Goal: Information Seeking & Learning: Learn about a topic

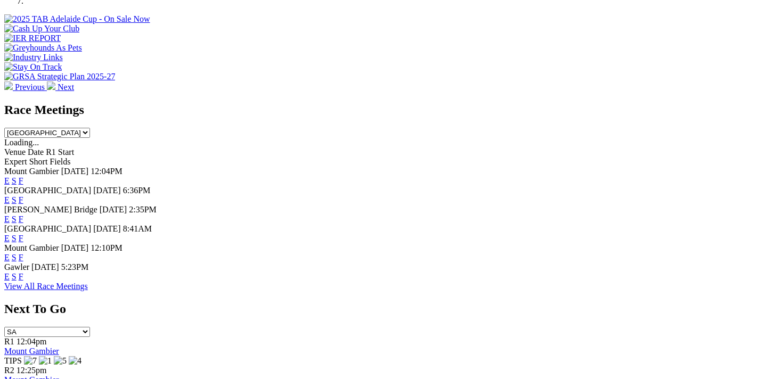
scroll to position [342, 0]
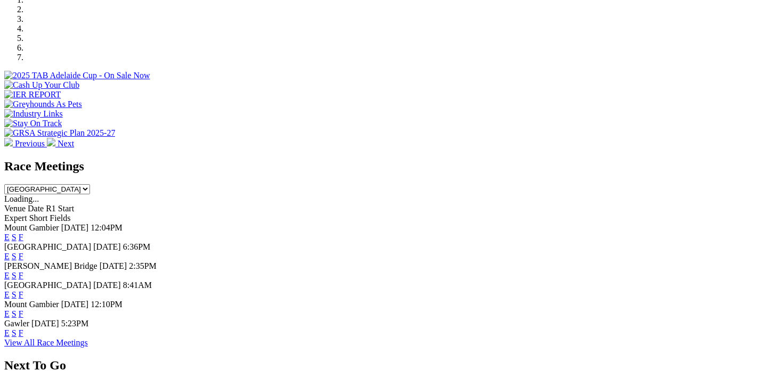
click at [23, 252] on link "F" at bounding box center [21, 256] width 5 height 9
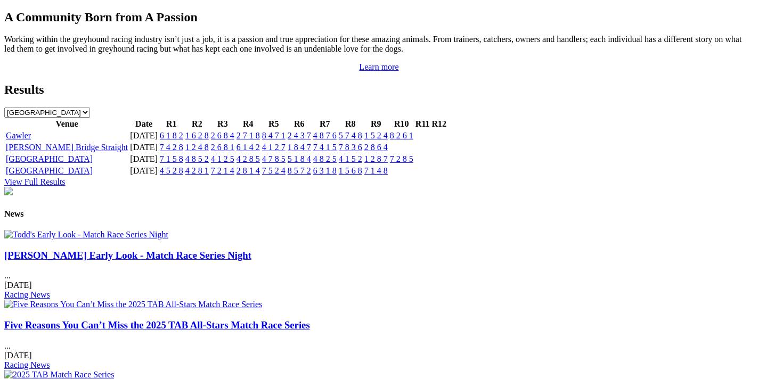
scroll to position [1195, 0]
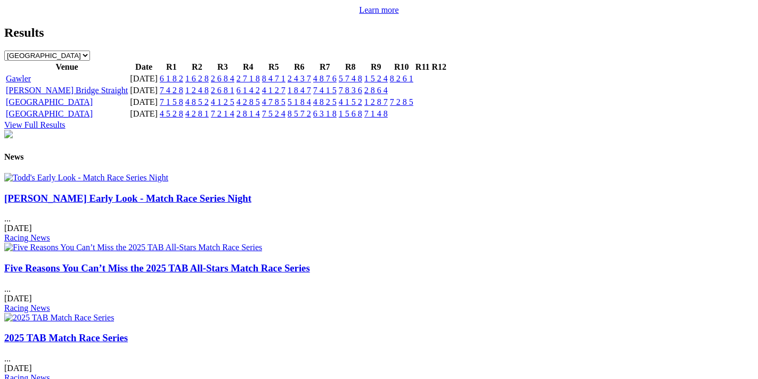
click at [310, 263] on link "Five Reasons You Can’t Miss the 2025 TAB All-Stars Match Race Series" at bounding box center [157, 268] width 306 height 11
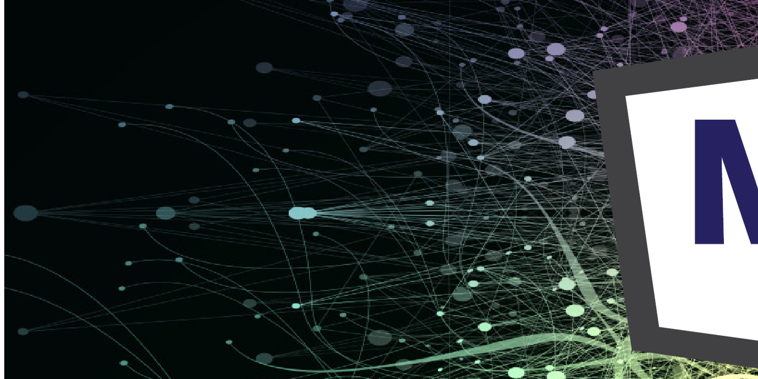
scroll to position [1195, 0]
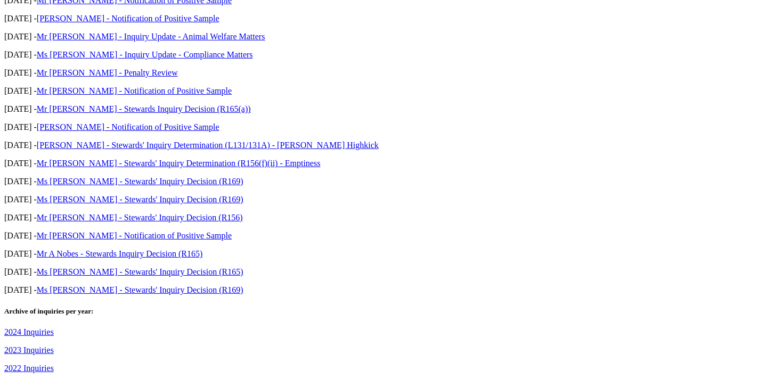
scroll to position [626, 0]
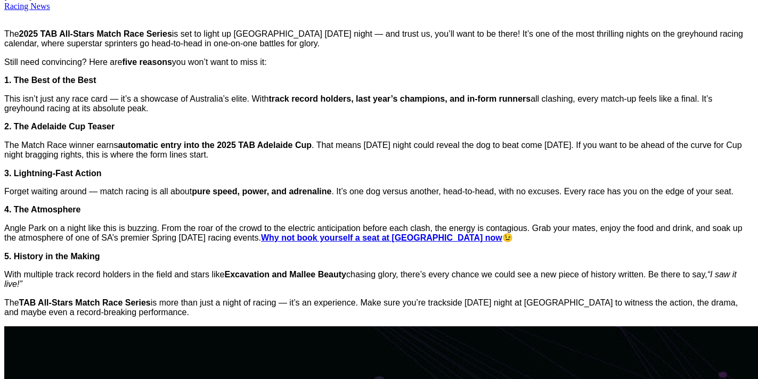
scroll to position [228, 0]
